Goal: Find specific page/section: Find specific page/section

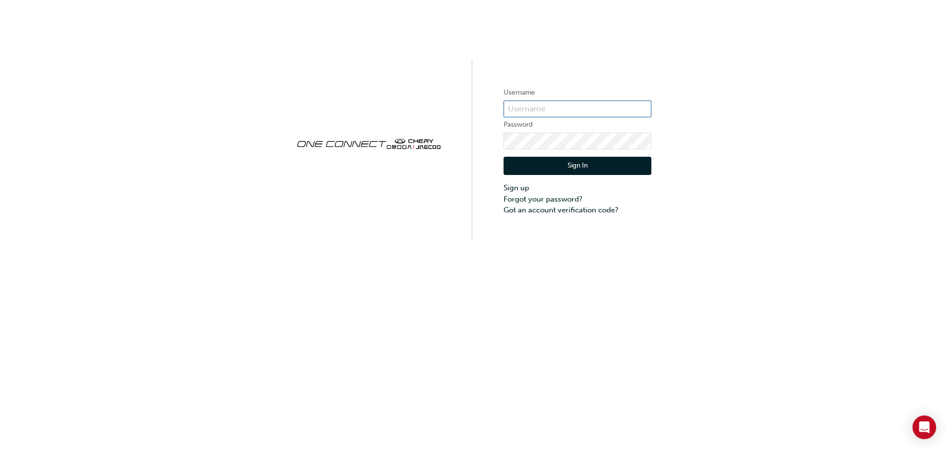
type input "CHAU0367"
click at [577, 163] on button "Sign In" at bounding box center [577, 166] width 148 height 19
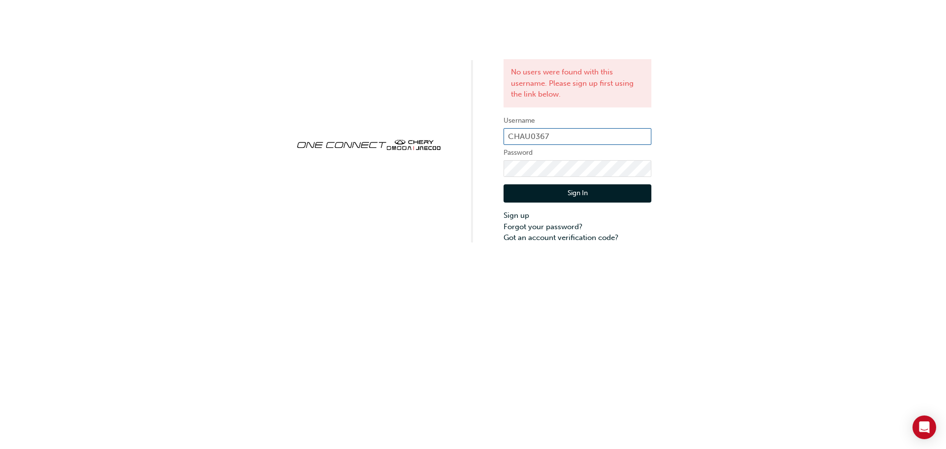
drag, startPoint x: 560, startPoint y: 131, endPoint x: 444, endPoint y: 135, distance: 115.4
click at [444, 135] on div "No users were found with this username. Please sign up first using the link bel…" at bounding box center [473, 121] width 946 height 243
type input "OJAU026"
click at [579, 193] on button "Sign In" at bounding box center [577, 193] width 148 height 19
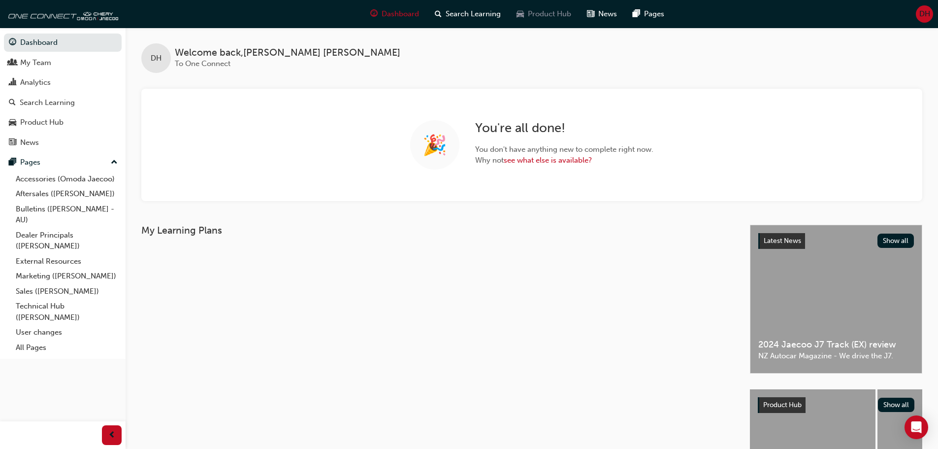
click at [542, 15] on span "Product Hub" at bounding box center [549, 13] width 43 height 11
